Goal: Navigation & Orientation: Find specific page/section

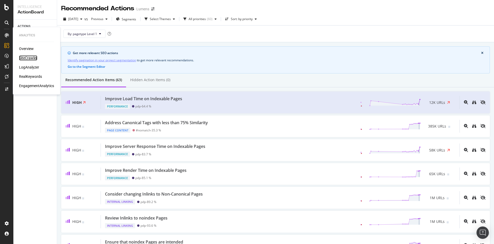
click at [25, 57] on div "SiteCrawler" at bounding box center [28, 57] width 18 height 5
